Goal: Task Accomplishment & Management: Complete application form

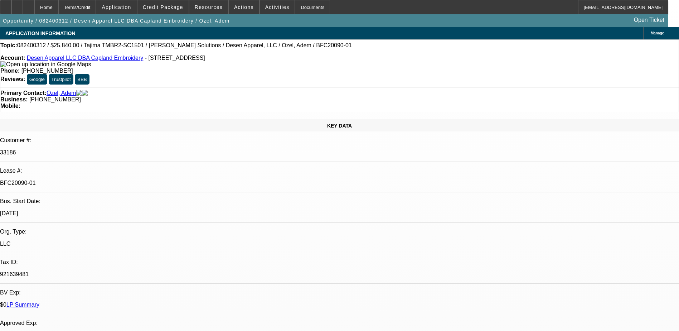
select select "0"
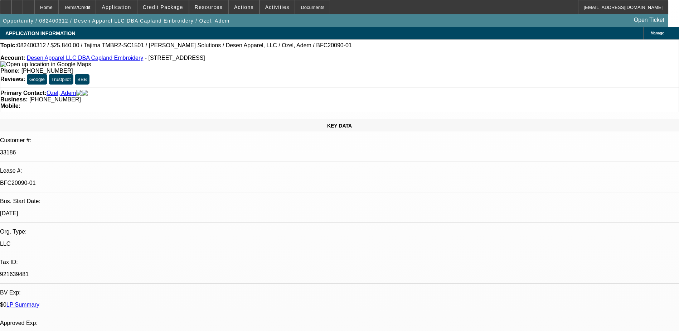
select select "0"
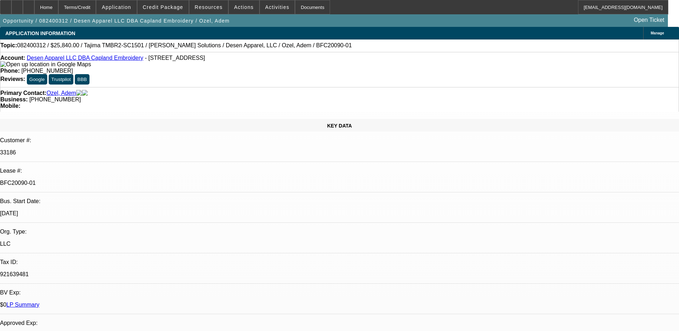
select select "0"
select select "1"
select select "2"
select select "6"
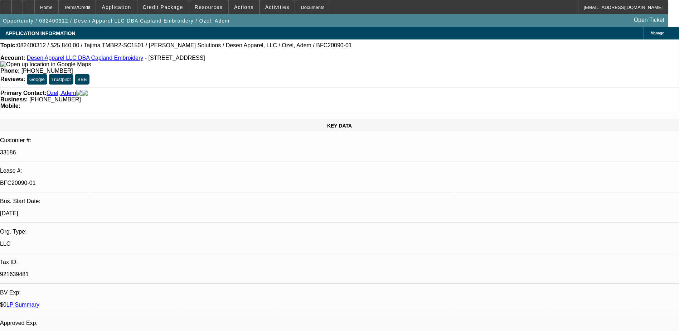
select select "1"
select select "2"
select select "6"
select select "1"
select select "2"
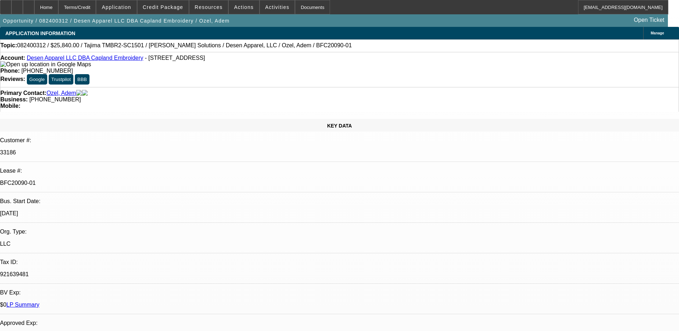
select select "6"
select select "1"
select select "2"
select select "6"
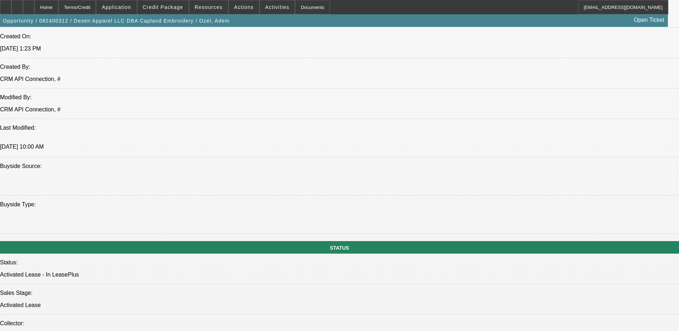
scroll to position [644, 0]
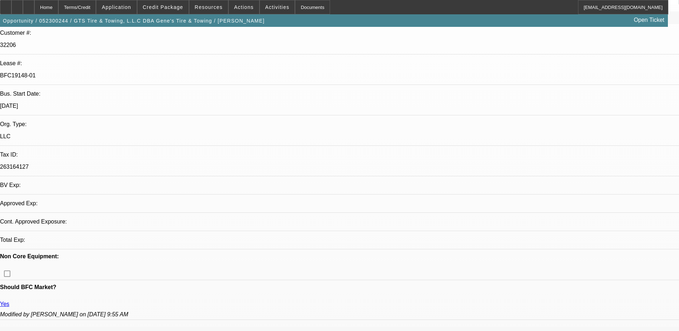
select select "0"
select select "2"
select select "0"
select select "2"
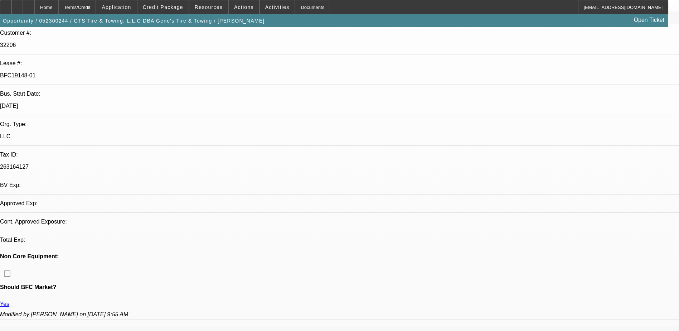
select select "0"
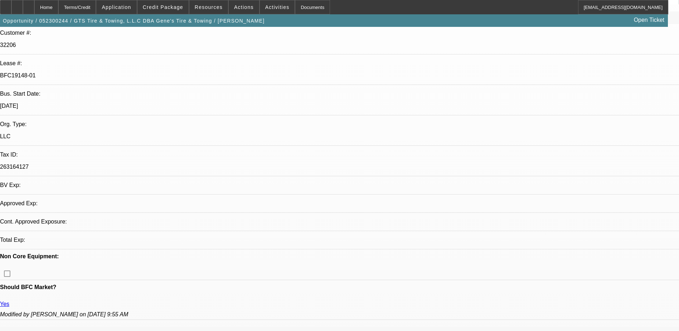
select select "2"
select select "0"
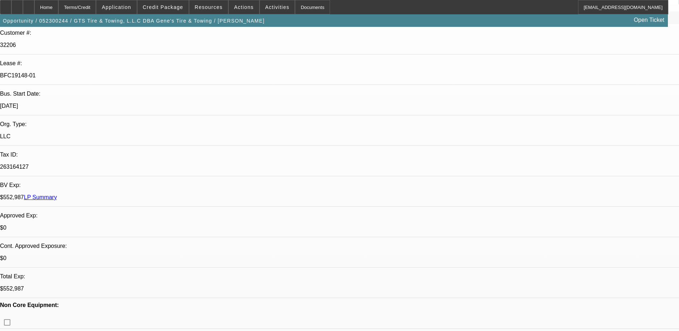
select select "1"
select select "2"
select select "6"
select select "1"
select select "2"
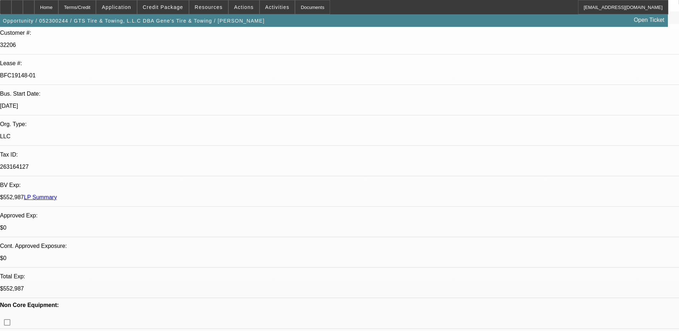
select select "6"
select select "1"
select select "2"
select select "6"
select select "1"
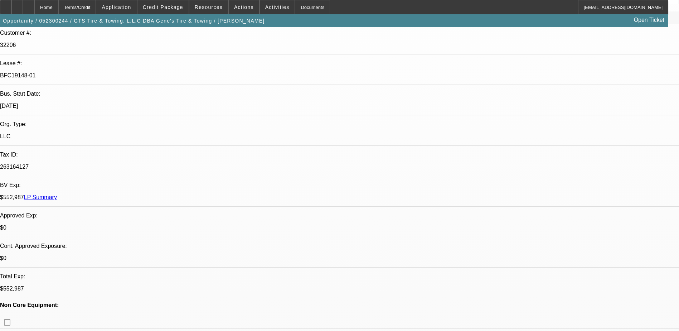
select select "2"
select select "6"
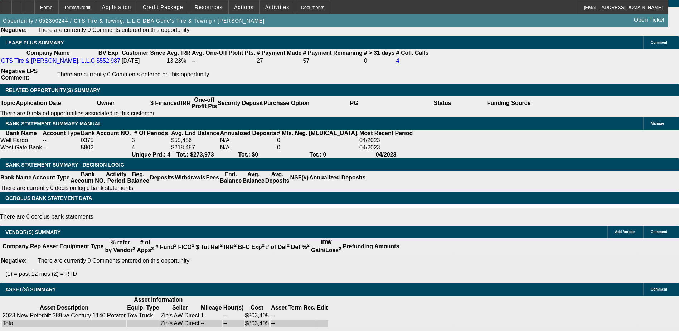
scroll to position [1288, 0]
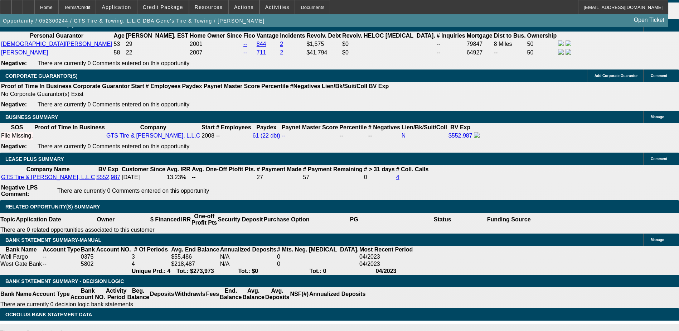
select select "0"
select select "2"
select select "0"
select select "2"
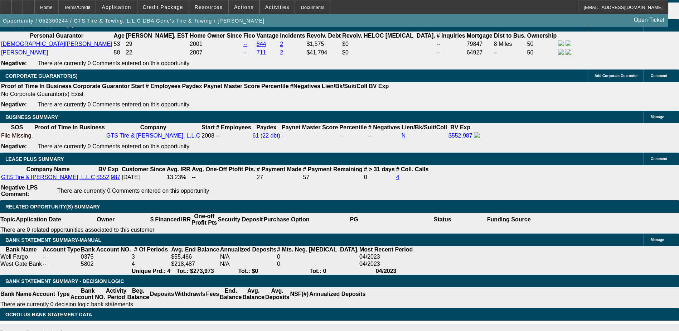
select select "0"
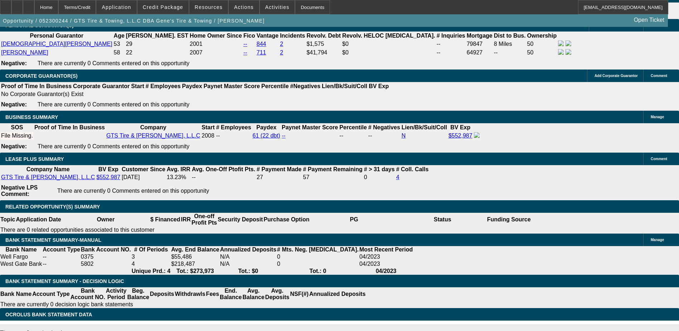
select select "2"
select select "0"
select select "1"
select select "2"
select select "6"
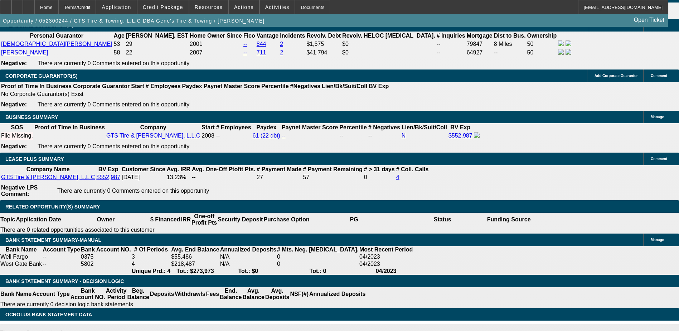
select select "1"
select select "2"
select select "6"
select select "1"
select select "2"
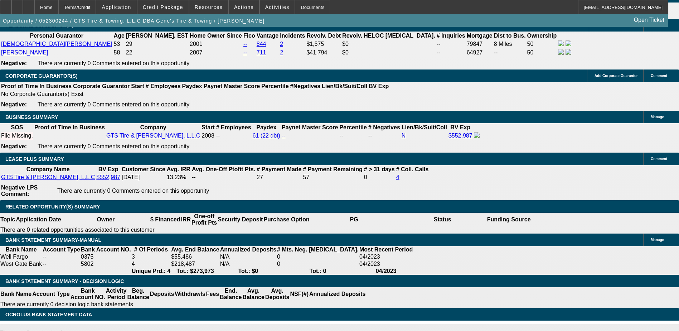
select select "6"
select select "1"
select select "2"
select select "6"
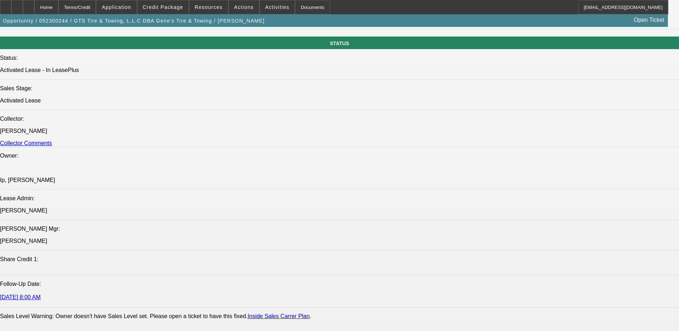
scroll to position [740, 0]
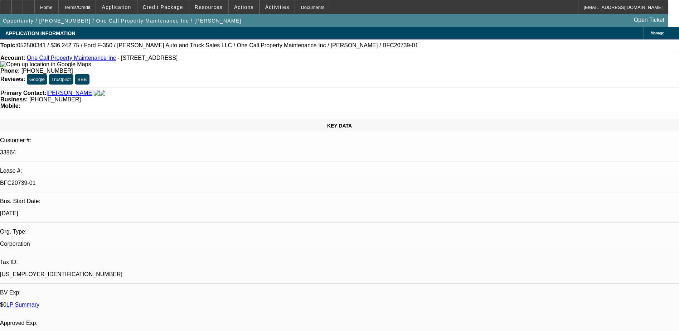
select select "0"
select select "3"
select select "0.1"
select select "4"
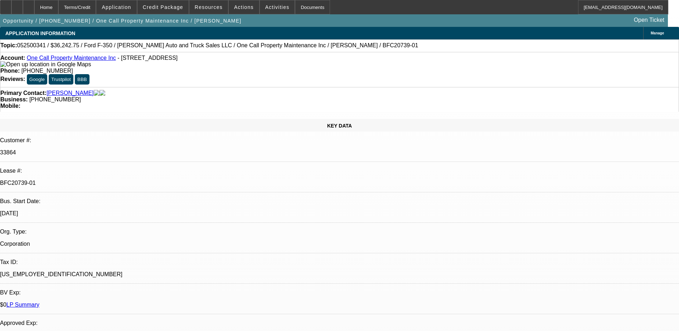
select select "0"
select select "3"
select select "0"
select select "6"
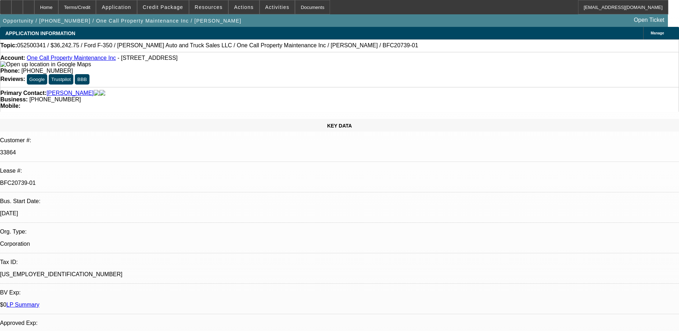
select select "0"
select select "3"
select select "0.1"
select select "4"
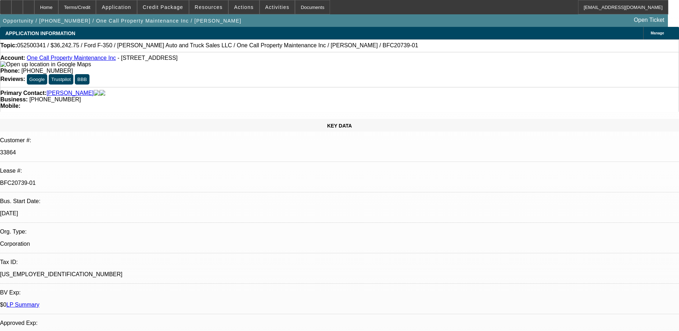
select select "0"
select select "0.1"
select select "4"
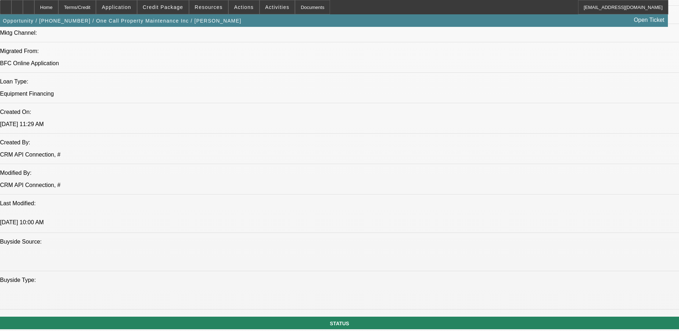
scroll to position [537, 0]
